Goal: Task Accomplishment & Management: Use online tool/utility

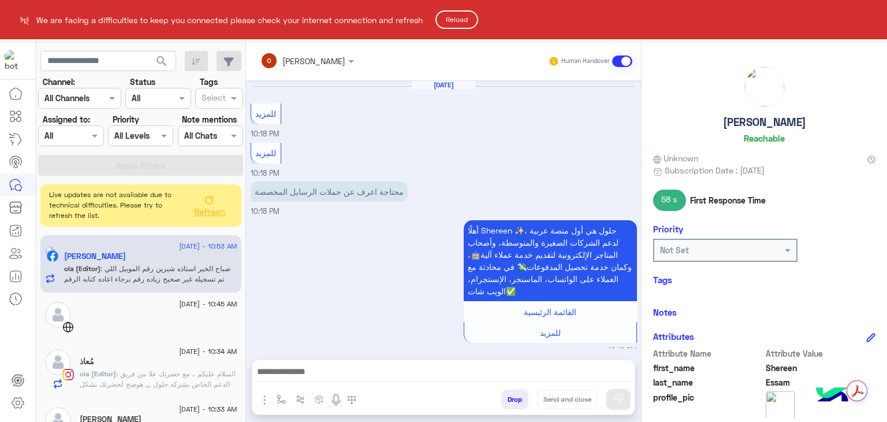
scroll to position [1163, 0]
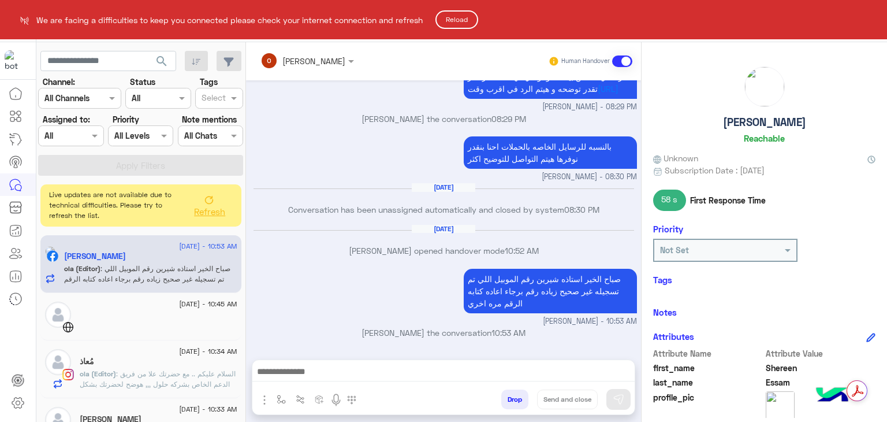
click at [206, 207] on html "We are facing a difficulties to keep you connected please check your internet c…" at bounding box center [443, 211] width 887 height 422
click at [204, 204] on html "We are facing a difficulties to keep you connected please check your internet c…" at bounding box center [443, 211] width 887 height 422
click at [463, 13] on button "Reload" at bounding box center [456, 19] width 43 height 18
